Goal: Transaction & Acquisition: Purchase product/service

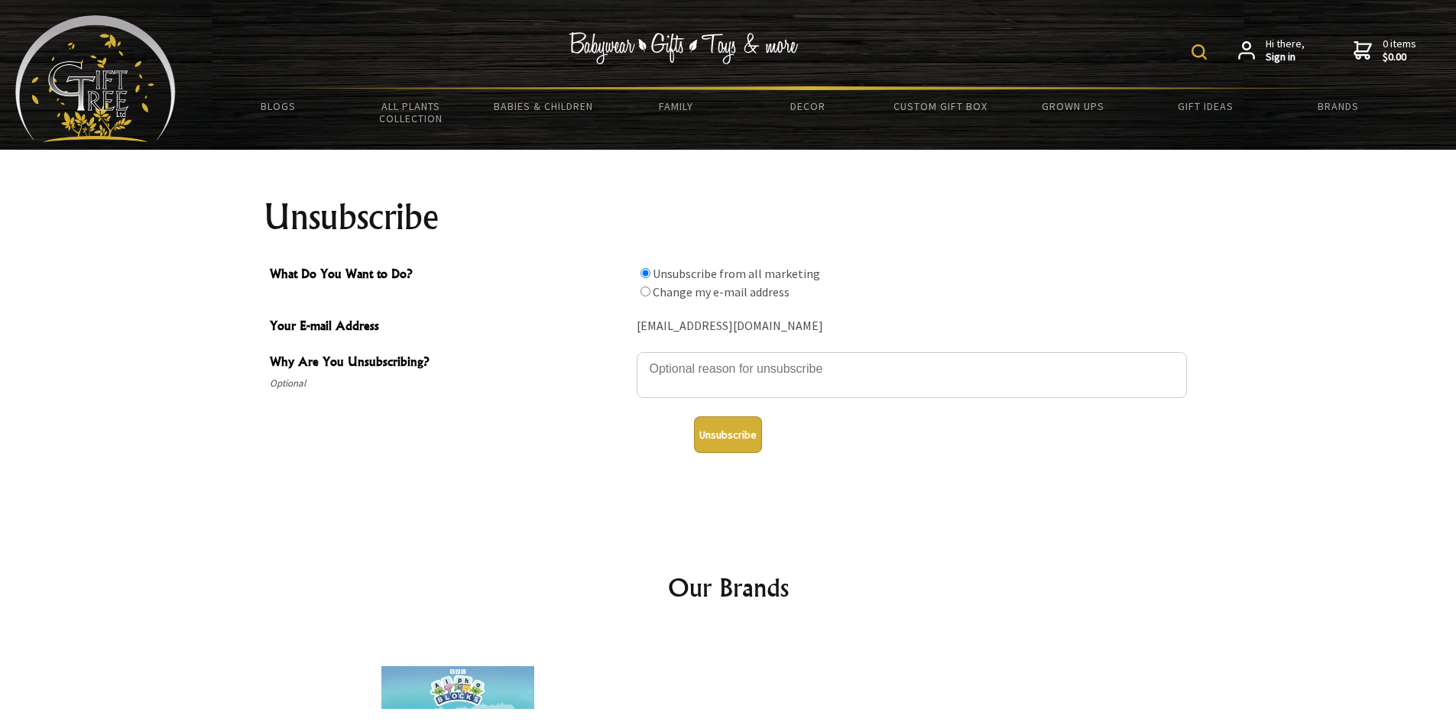
click at [734, 432] on button "Unsubscribe" at bounding box center [728, 435] width 68 height 37
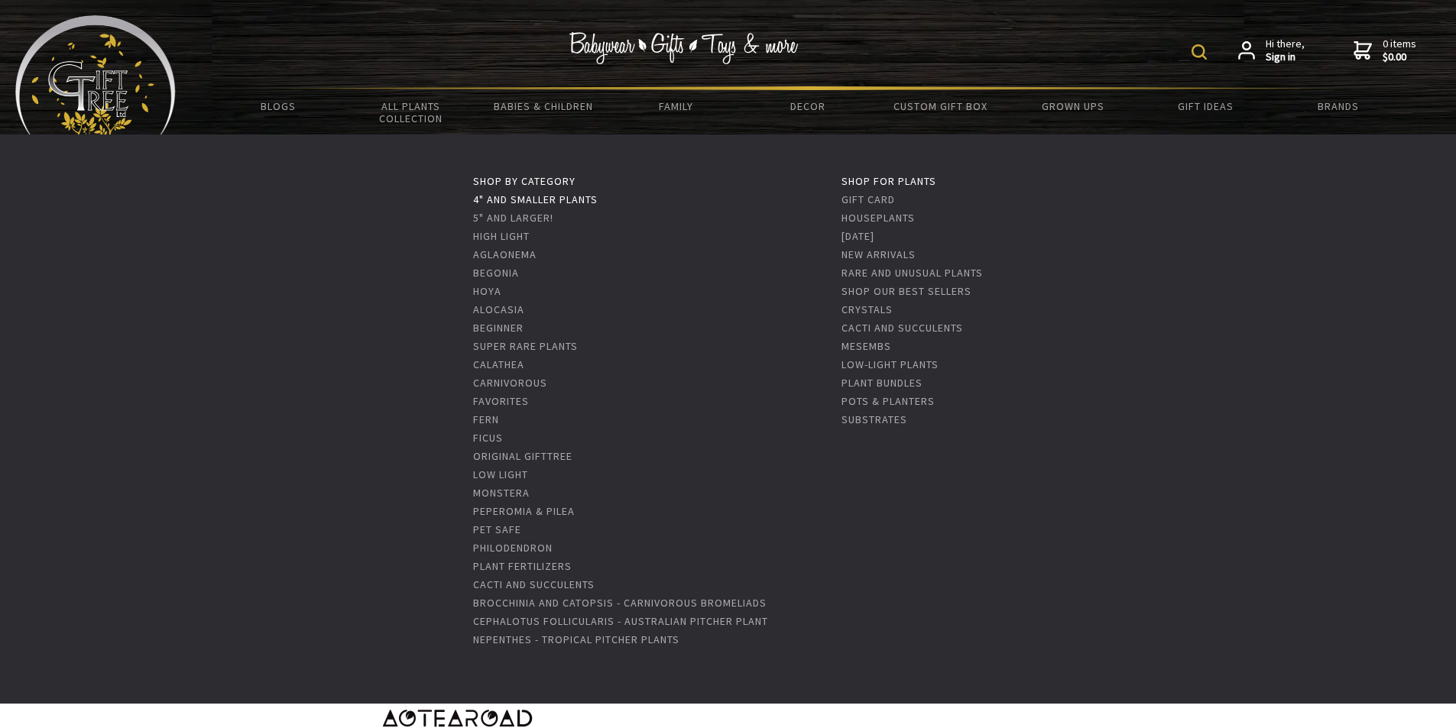
click at [526, 199] on link "4" and Smaller Plants" at bounding box center [535, 200] width 125 height 14
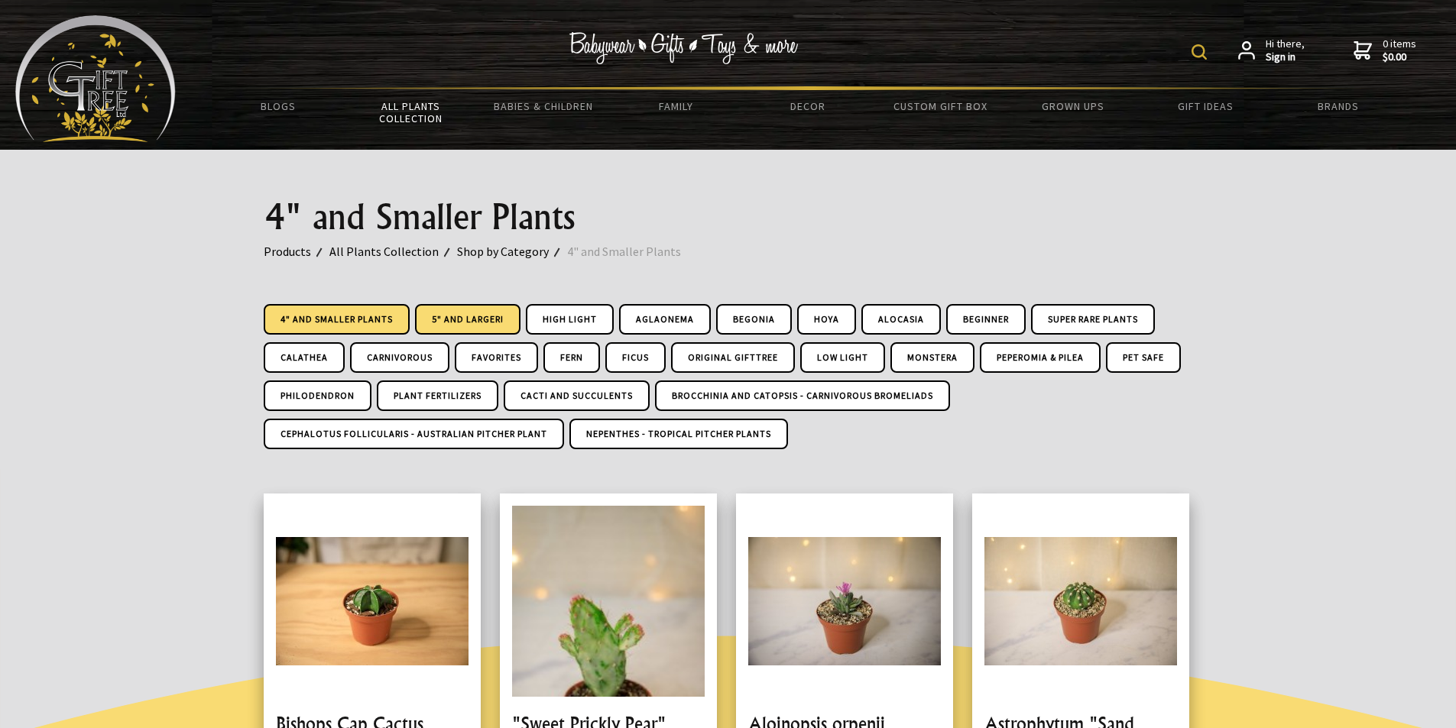
click at [483, 319] on link "5" and Larger!" at bounding box center [467, 319] width 105 height 31
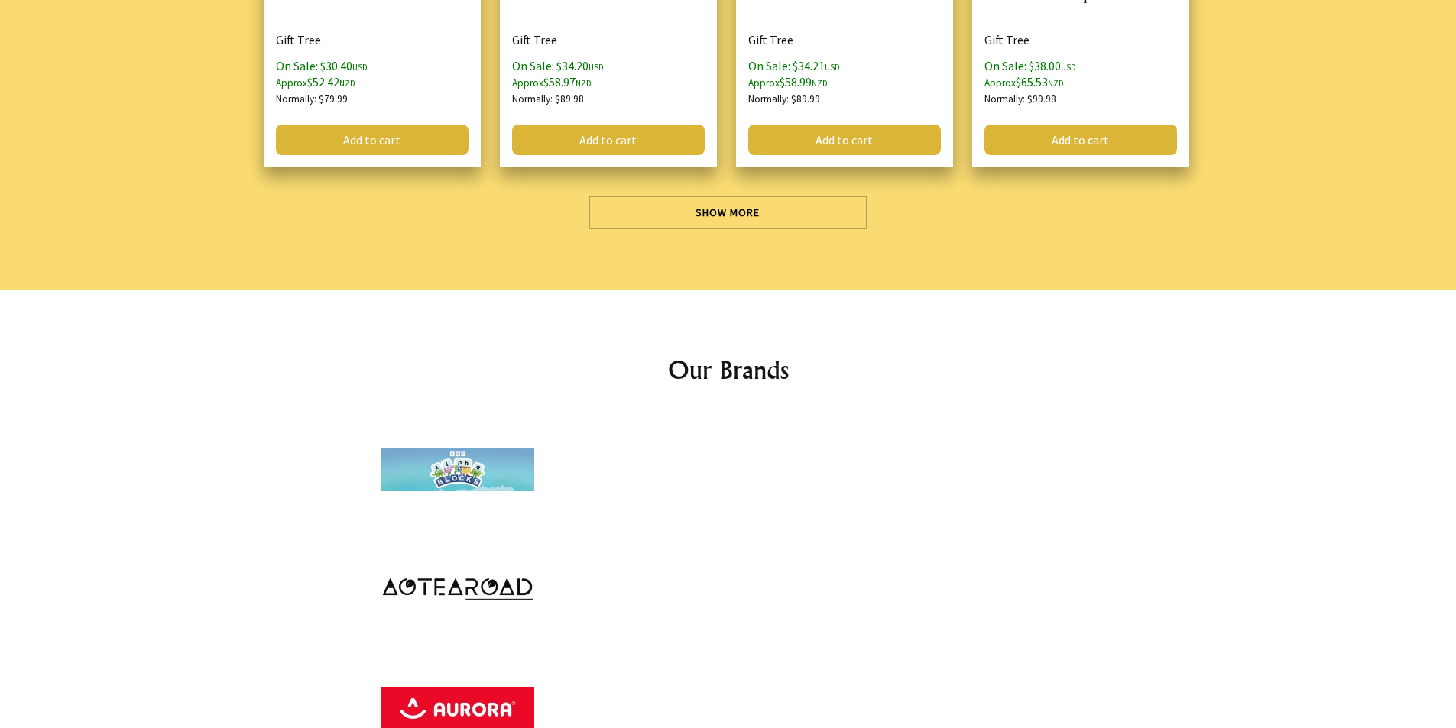
scroll to position [4815, 0]
